Goal: Use online tool/utility: Utilize a website feature to perform a specific function

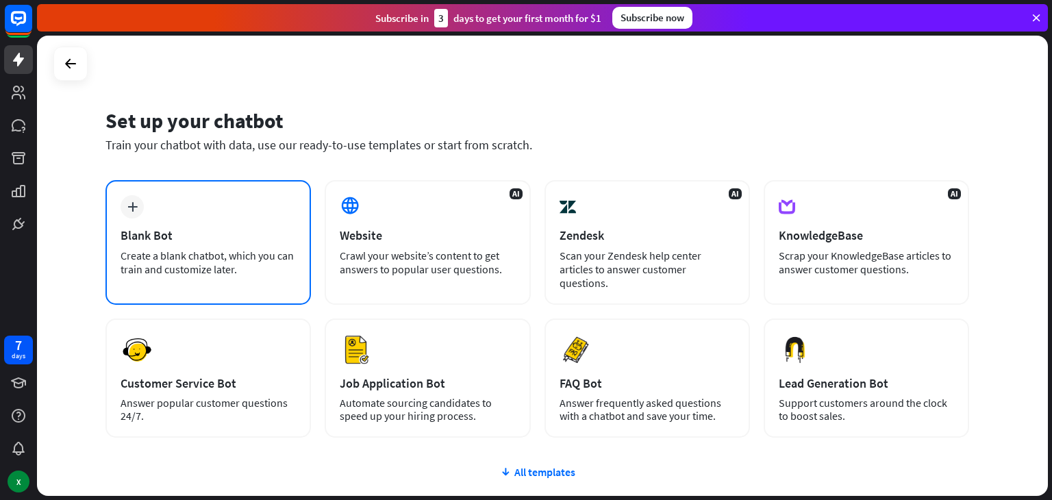
click at [233, 236] on div "Blank Bot" at bounding box center [208, 235] width 175 height 16
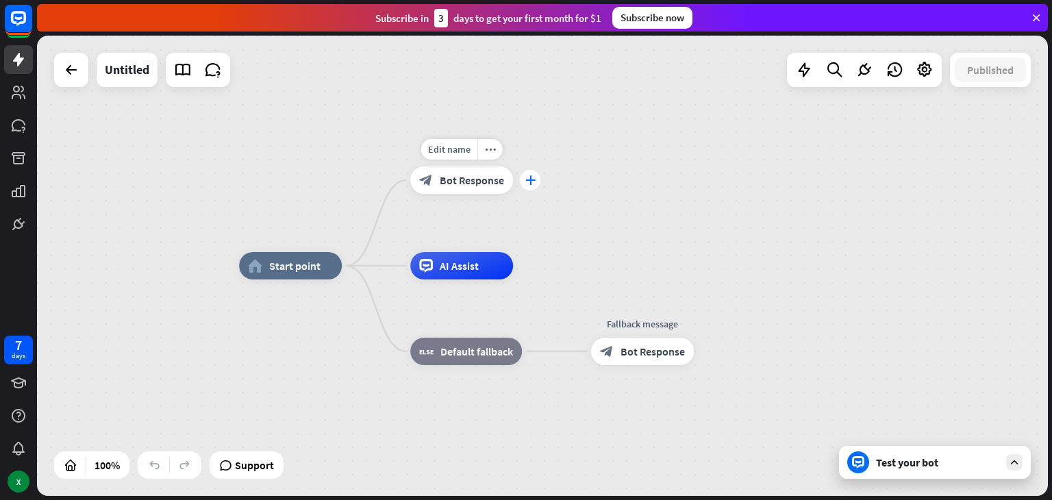
click at [532, 182] on icon "plus" at bounding box center [530, 180] width 10 height 10
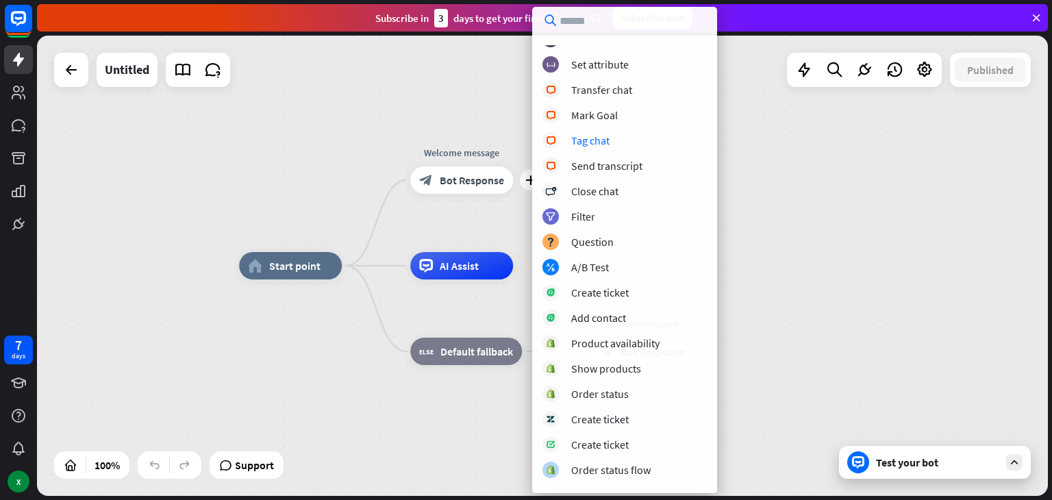
scroll to position [313, 0]
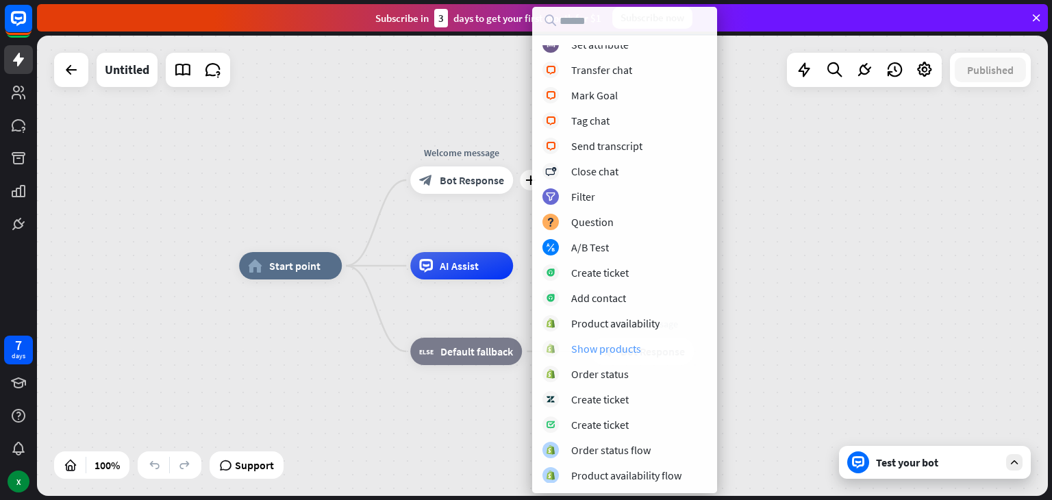
click at [620, 345] on div "Show products" at bounding box center [606, 349] width 70 height 14
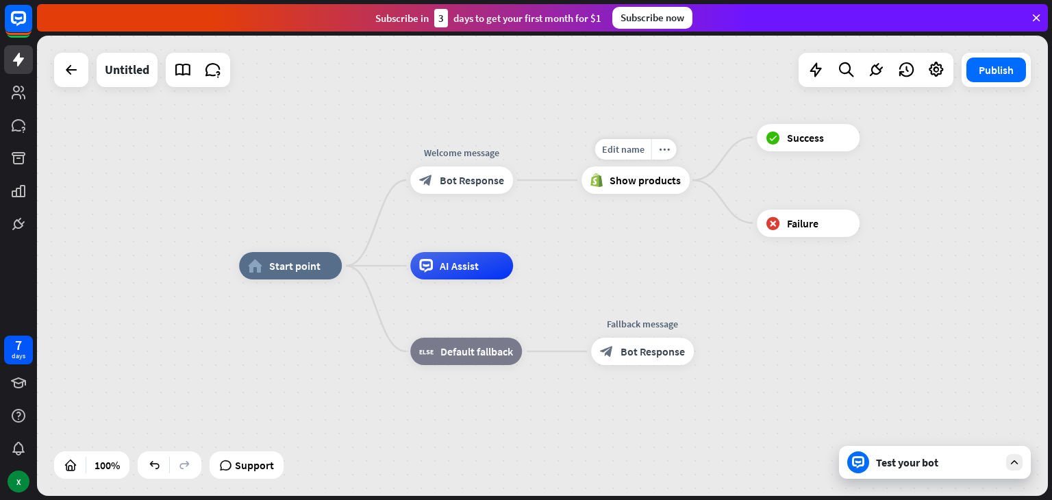
click at [653, 178] on span "Show products" at bounding box center [645, 180] width 71 height 14
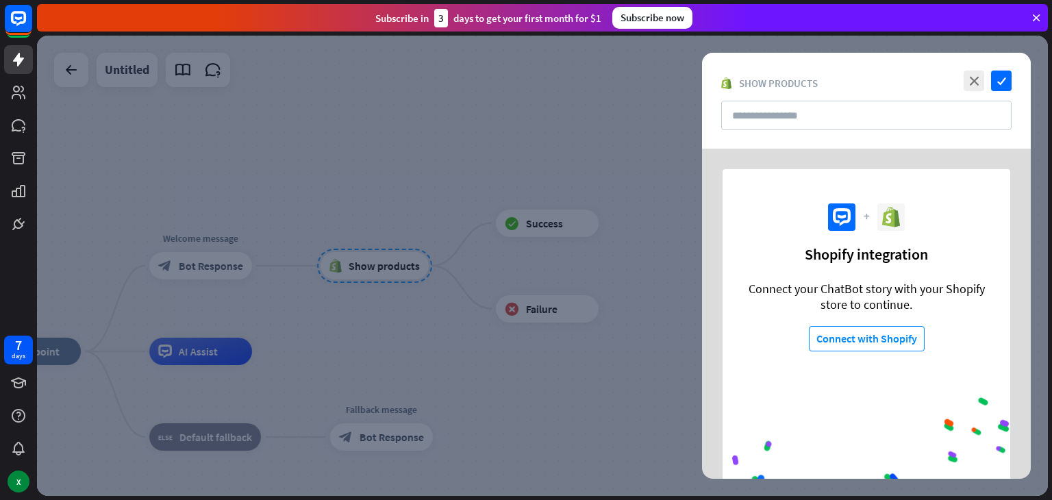
scroll to position [67, 0]
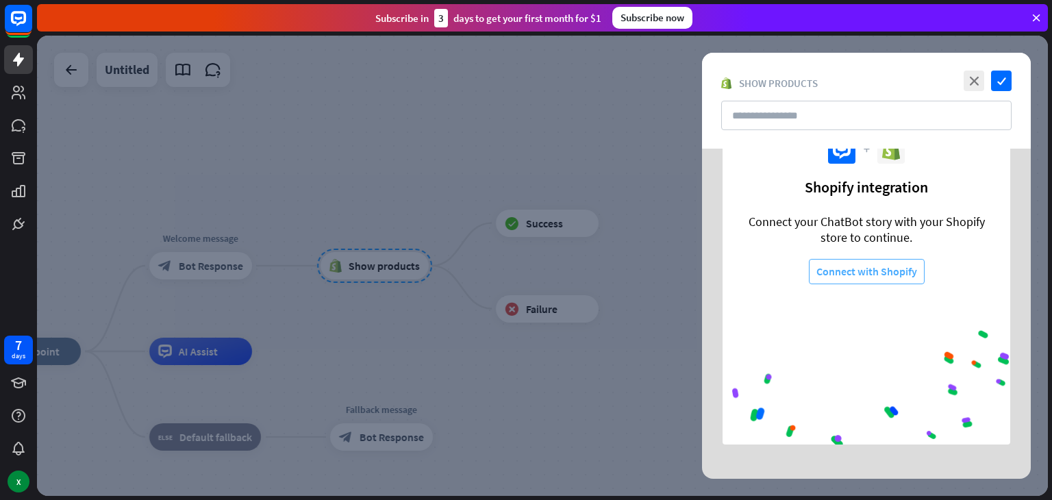
click at [870, 276] on button "Connect with Shopify" at bounding box center [867, 271] width 116 height 25
